Goal: Information Seeking & Learning: Check status

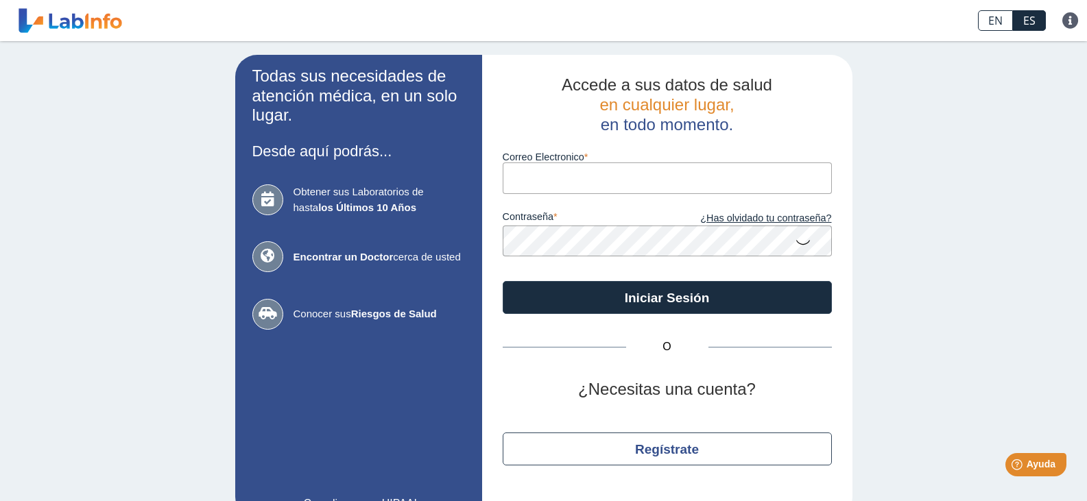
click at [555, 177] on input "Correo Electronico" at bounding box center [667, 178] width 329 height 31
type input "[EMAIL_ADDRESS][DOMAIN_NAME]"
click at [773, 216] on link "¿Has olvidado tu contraseña?" at bounding box center [749, 218] width 165 height 15
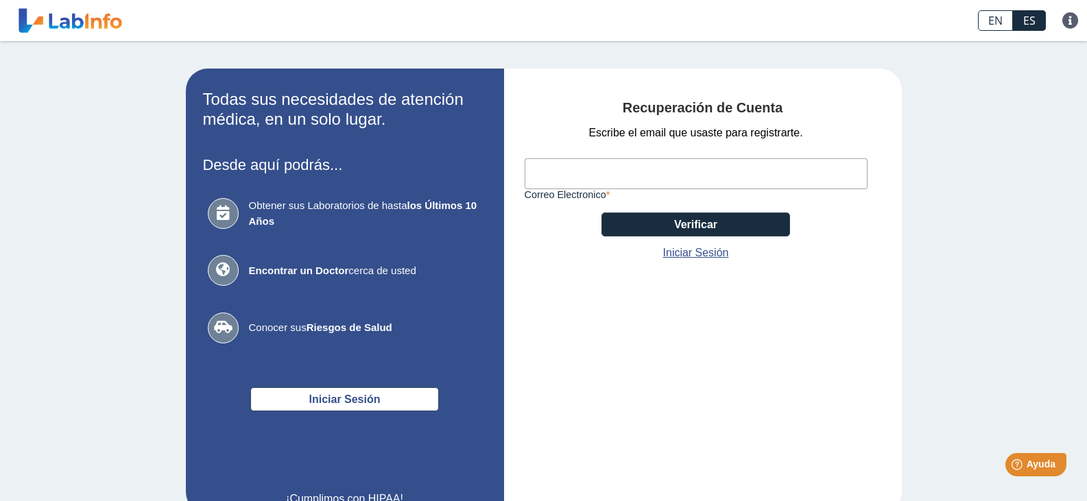
click at [692, 158] on input "Correo Electronico" at bounding box center [696, 173] width 343 height 31
type input "[EMAIL_ADDRESS][DOMAIN_NAME]"
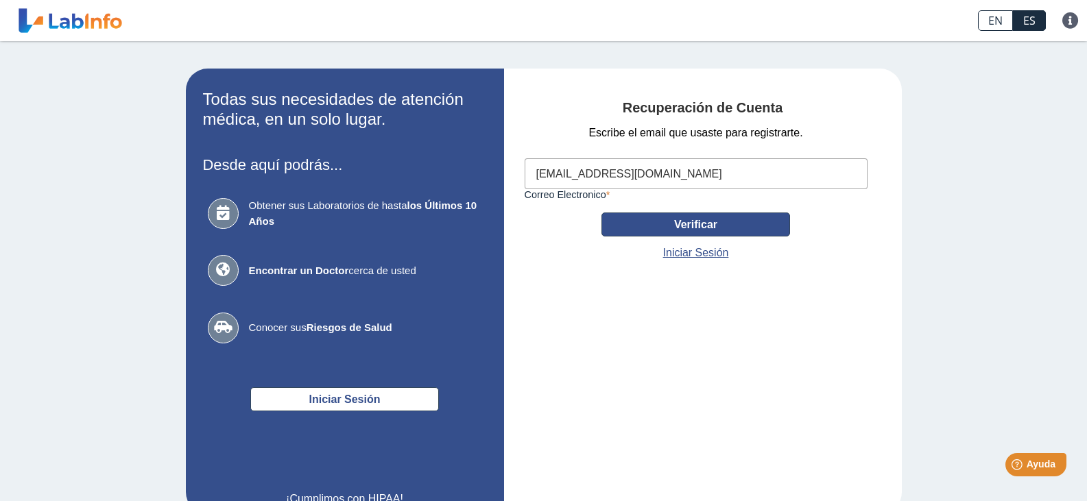
click at [762, 227] on button "Verificar" at bounding box center [696, 225] width 189 height 24
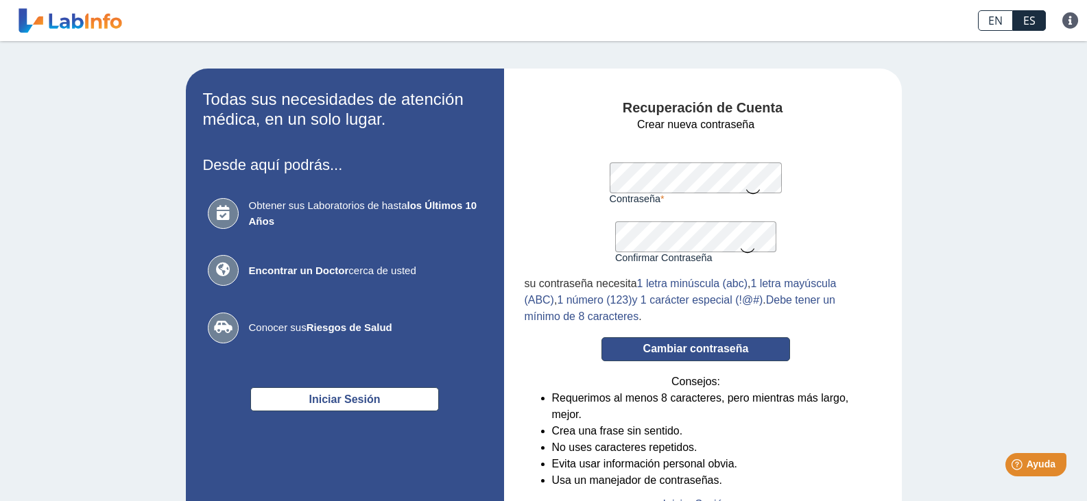
click at [715, 348] on button "Cambiar contraseña" at bounding box center [696, 350] width 189 height 24
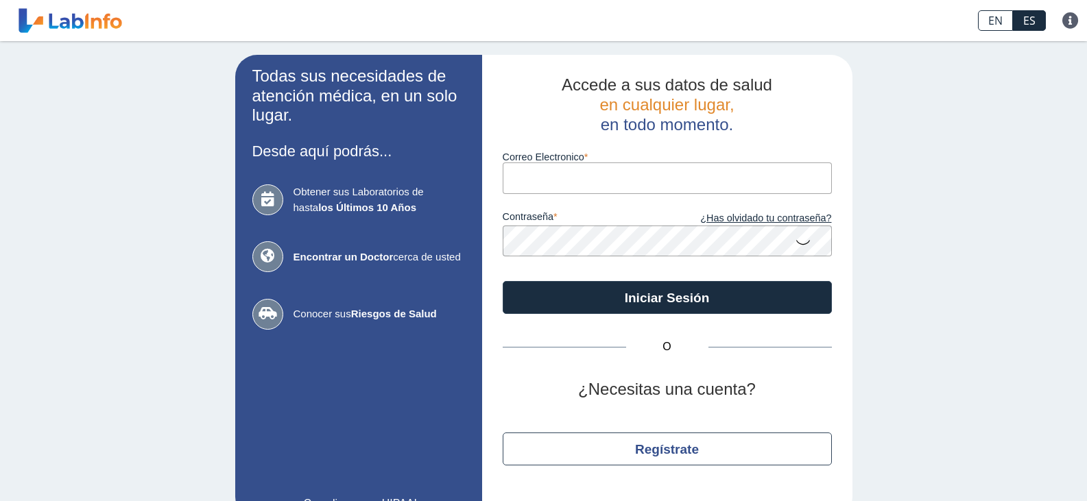
drag, startPoint x: 0, startPoint y: 0, endPoint x: 549, endPoint y: 177, distance: 576.6
click at [549, 177] on input "Correo Electronico" at bounding box center [667, 178] width 329 height 31
type input "[EMAIL_ADDRESS][DOMAIN_NAME]"
click at [795, 243] on icon at bounding box center [803, 241] width 16 height 27
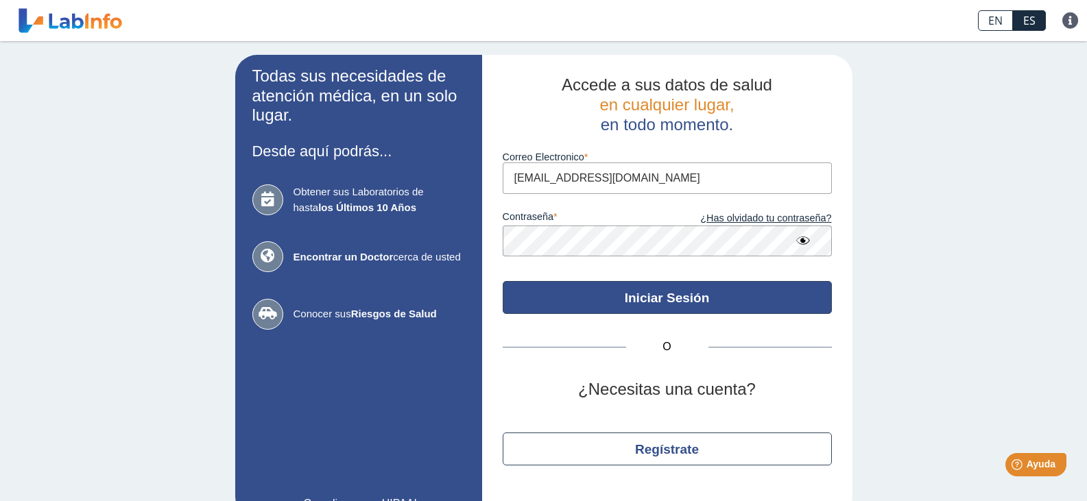
click at [748, 295] on button "Iniciar Sesión" at bounding box center [667, 297] width 329 height 33
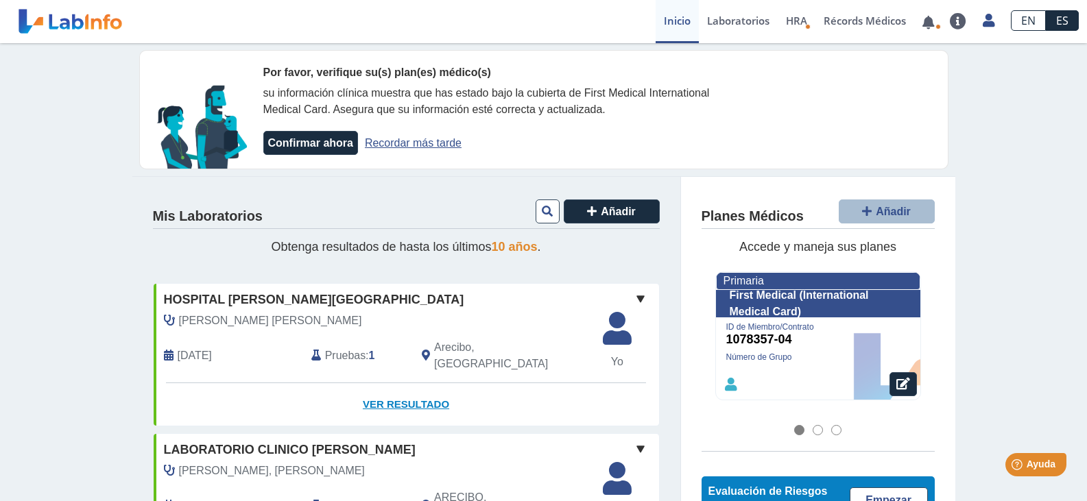
click at [425, 389] on link "Ver Resultado" at bounding box center [407, 404] width 506 height 43
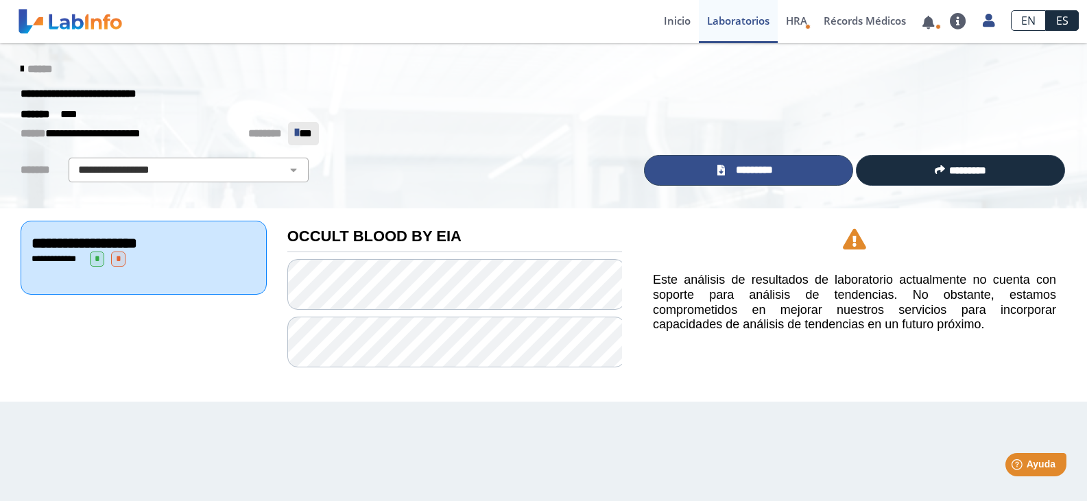
click at [779, 178] on span "*********" at bounding box center [754, 171] width 50 height 16
